Goal: Task Accomplishment & Management: Use online tool/utility

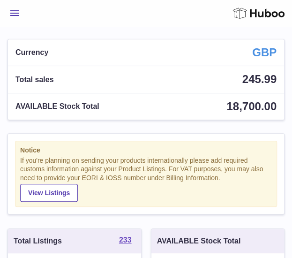
click at [18, 14] on span "Menu" at bounding box center [14, 13] width 8 height 6
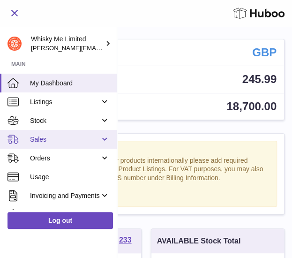
click at [47, 134] on link "Sales" at bounding box center [58, 139] width 117 height 19
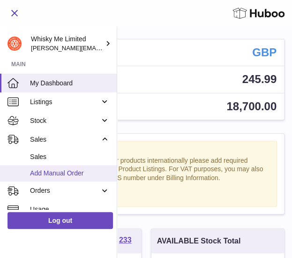
click at [49, 169] on span "Add Manual Order" at bounding box center [70, 173] width 80 height 9
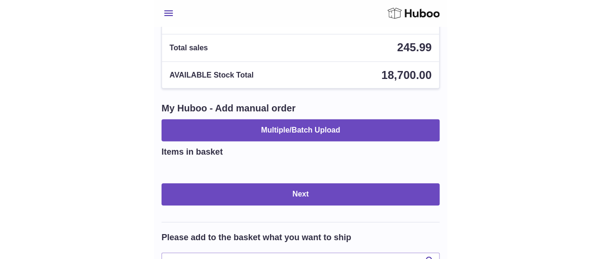
scroll to position [47, 0]
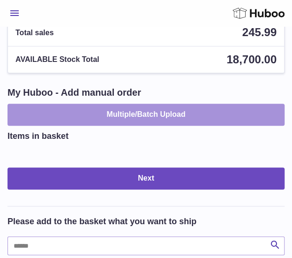
drag, startPoint x: 154, startPoint y: 100, endPoint x: 154, endPoint y: 105, distance: 4.8
click at [155, 101] on div "My Huboo - Add manual order Multiple/Batch Upload" at bounding box center [146, 105] width 277 height 39
click at [152, 121] on button "Multiple/Batch Upload" at bounding box center [146, 115] width 277 height 22
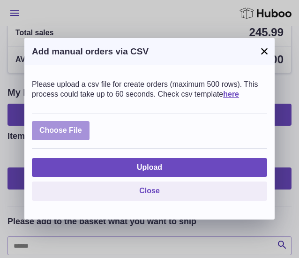
click at [78, 123] on label at bounding box center [61, 130] width 58 height 19
click at [82, 126] on input "file" at bounding box center [82, 126] width 0 height 0
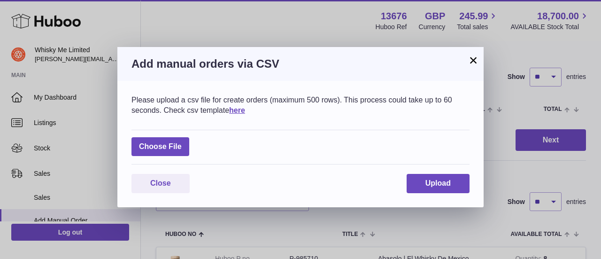
click at [292, 197] on div "Please upload a csv file for create orders (maximum 500 rows). This process cou…" at bounding box center [300, 144] width 366 height 126
click at [292, 180] on span "Upload" at bounding box center [437, 183] width 25 height 8
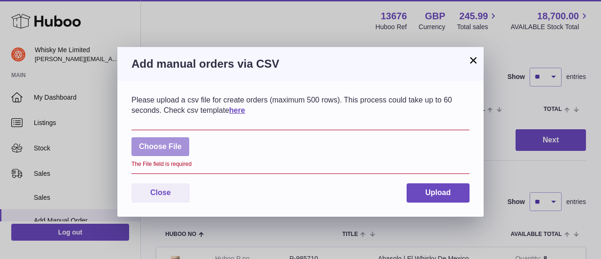
click at [174, 146] on label at bounding box center [160, 146] width 58 height 19
click at [182, 142] on input "file" at bounding box center [182, 142] width 0 height 0
type input "**********"
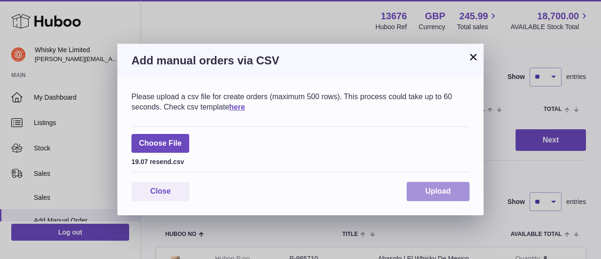
click at [292, 189] on span "Upload" at bounding box center [437, 191] width 25 height 8
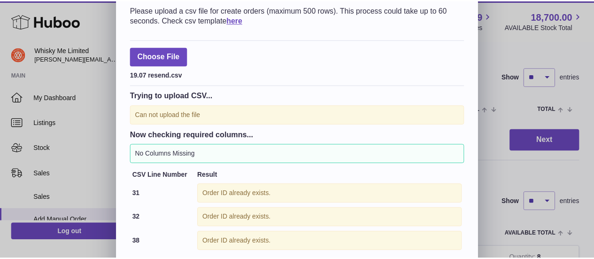
scroll to position [79, 0]
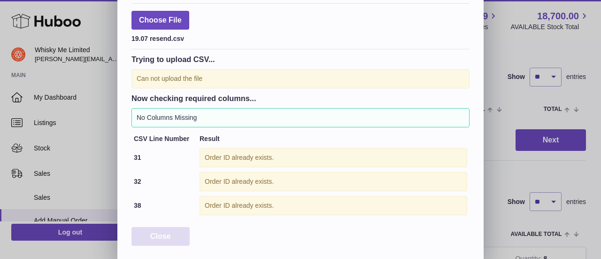
click at [161, 233] on span "Close" at bounding box center [160, 236] width 21 height 8
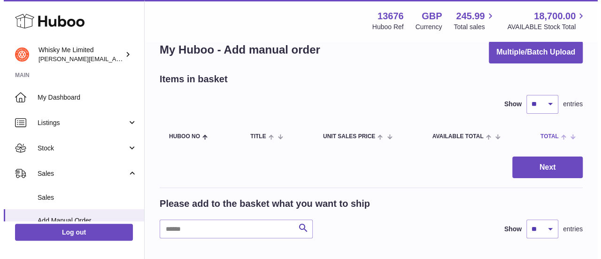
scroll to position [0, 0]
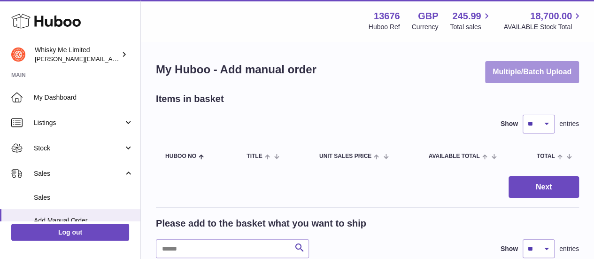
click at [292, 68] on button "Multiple/Batch Upload" at bounding box center [532, 72] width 94 height 22
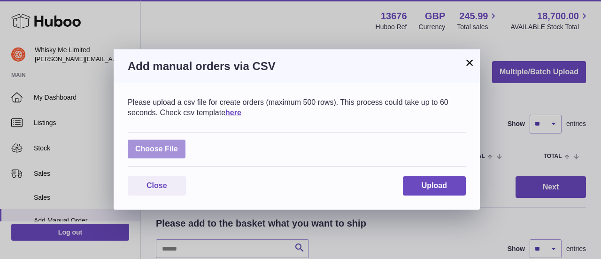
click at [170, 147] on label at bounding box center [157, 148] width 58 height 19
click at [178, 145] on input "file" at bounding box center [178, 144] width 0 height 0
type input "**********"
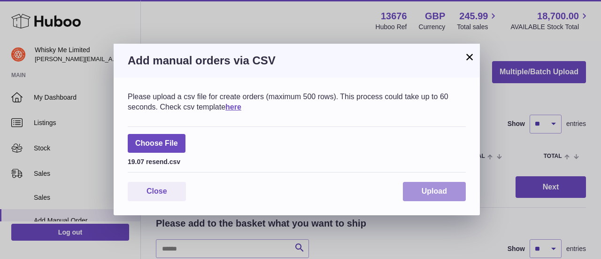
click at [292, 185] on button "Upload" at bounding box center [434, 191] width 63 height 19
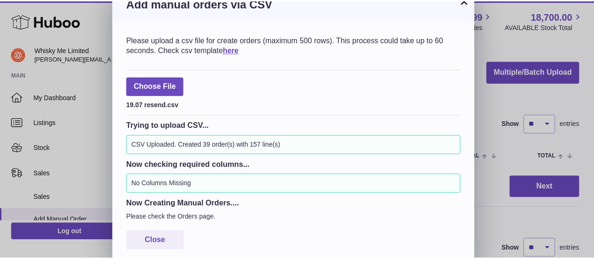
scroll to position [19, 0]
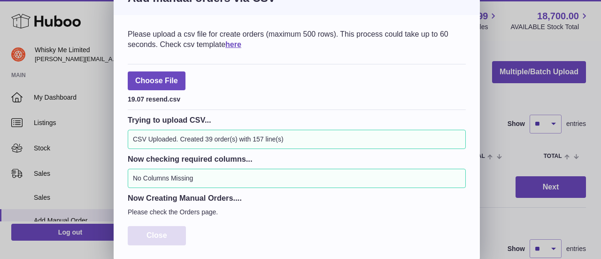
click at [160, 226] on button "Close" at bounding box center [157, 235] width 58 height 19
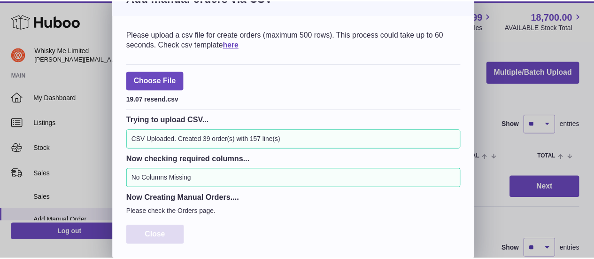
scroll to position [0, 0]
